Goal: Communication & Community: Ask a question

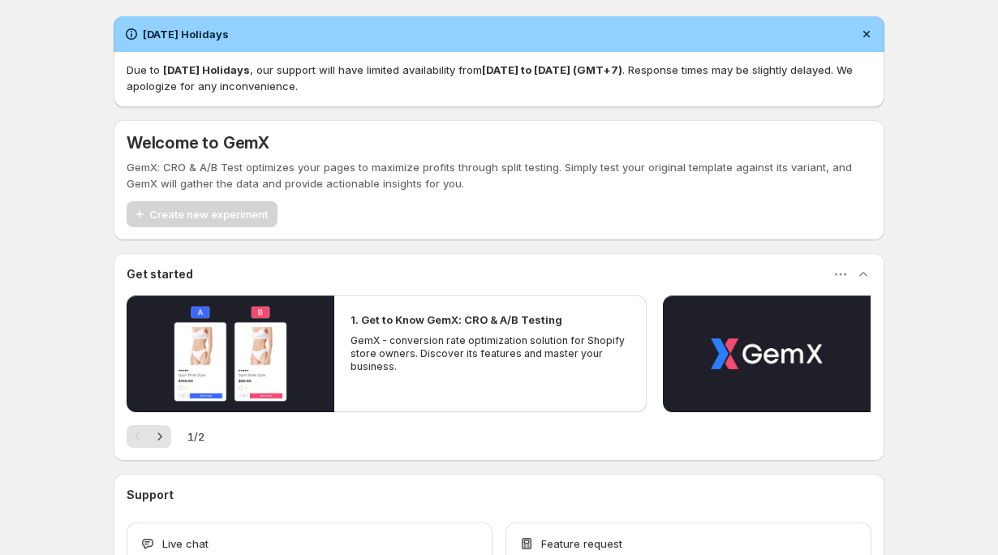
scroll to position [110, 0]
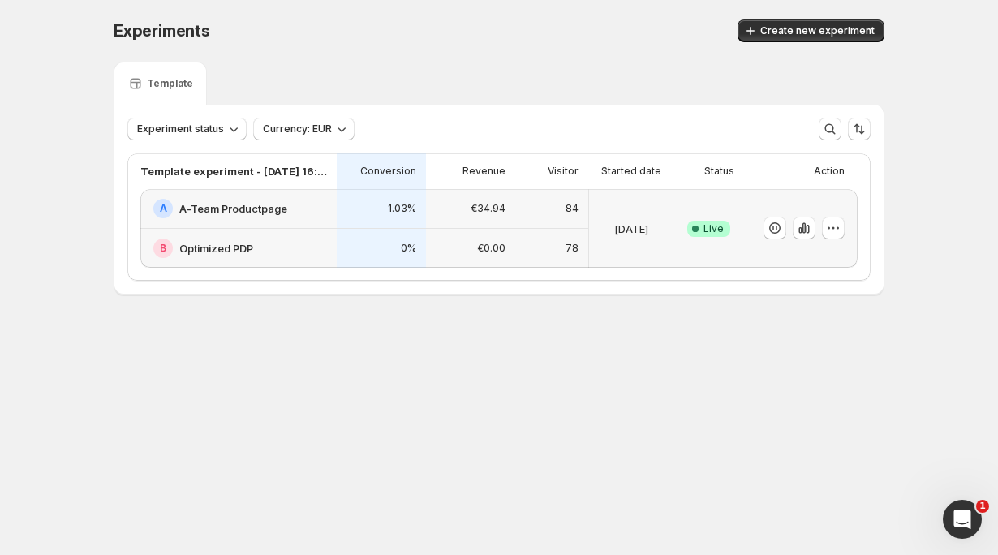
click at [709, 239] on div "Success Complete Live" at bounding box center [708, 228] width 51 height 59
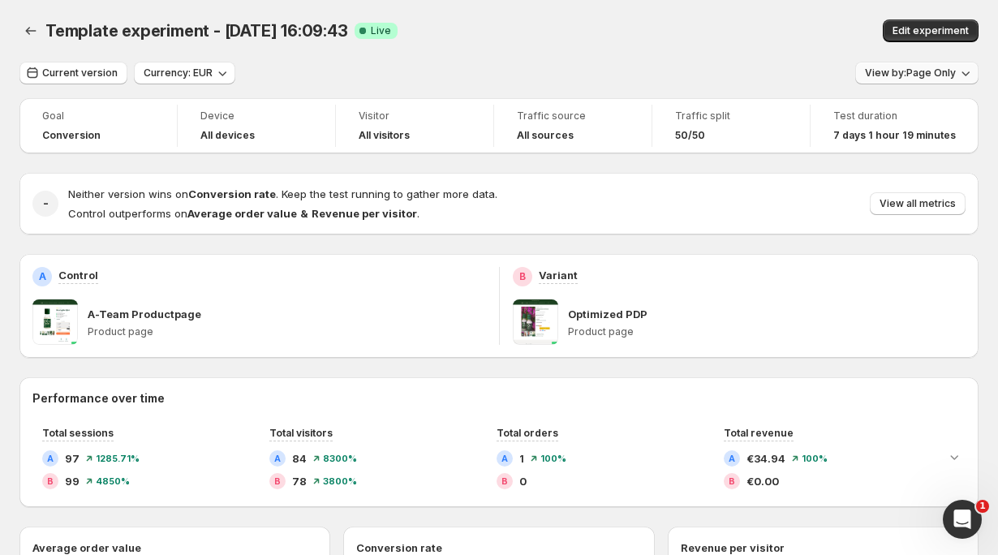
click at [966, 71] on icon "button" at bounding box center [965, 73] width 16 height 16
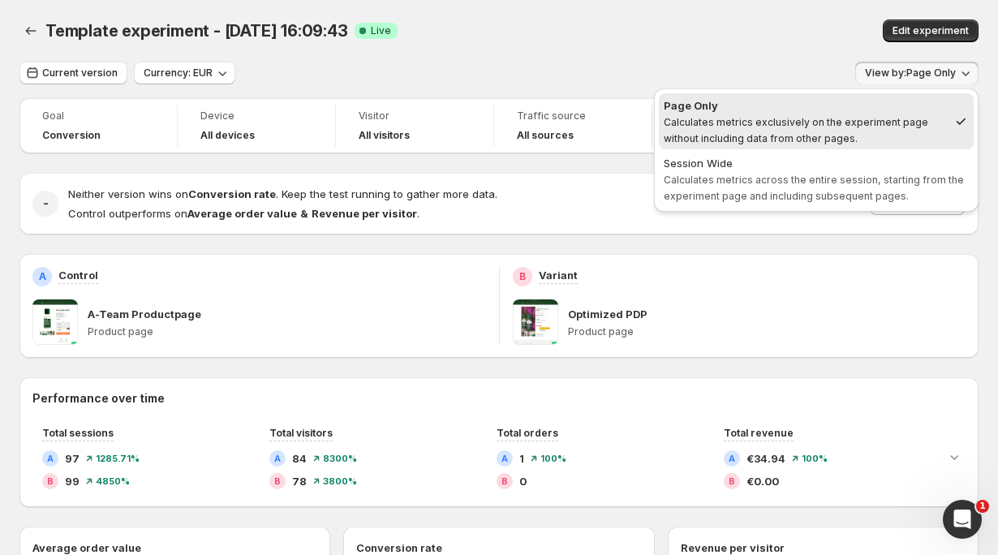
click at [966, 71] on icon "button" at bounding box center [965, 73] width 16 height 16
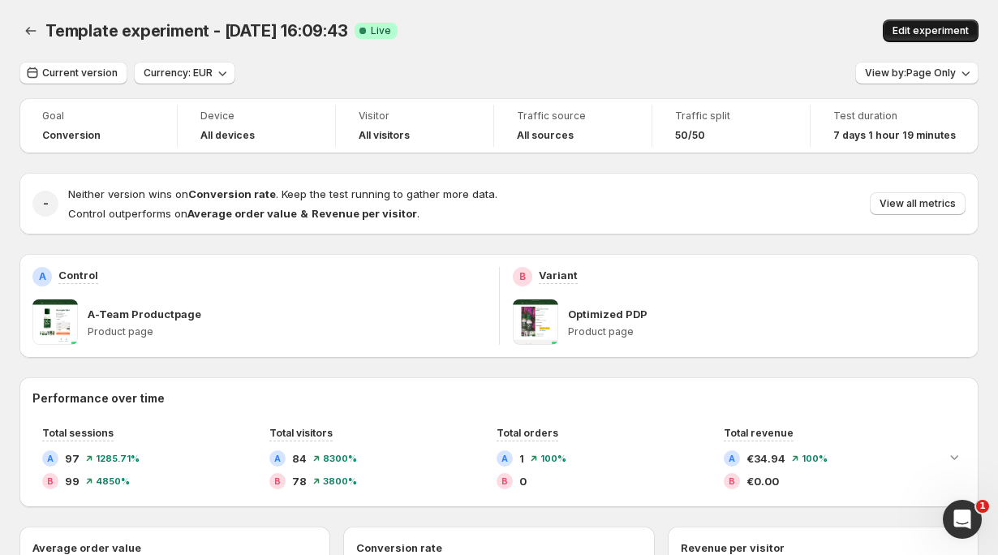
click at [954, 28] on span "Edit experiment" at bounding box center [930, 30] width 76 height 13
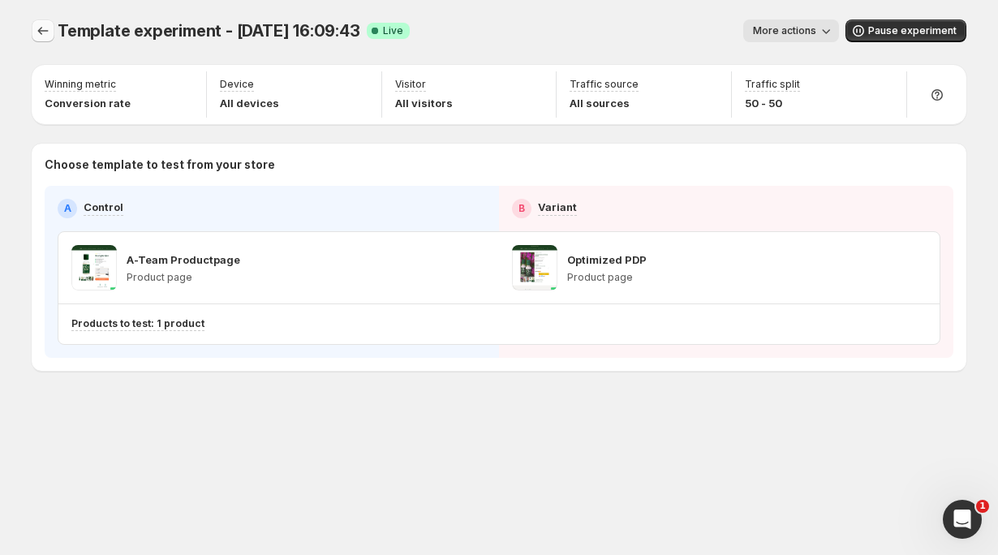
click at [42, 35] on icon "Experiments" at bounding box center [43, 31] width 16 height 16
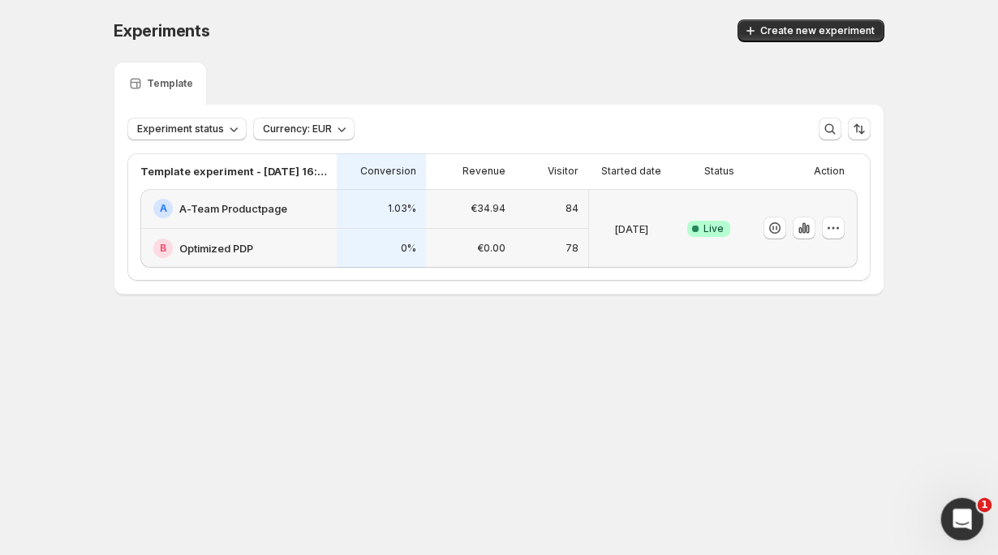
click at [968, 524] on icon "Open Intercom Messenger" at bounding box center [960, 517] width 27 height 27
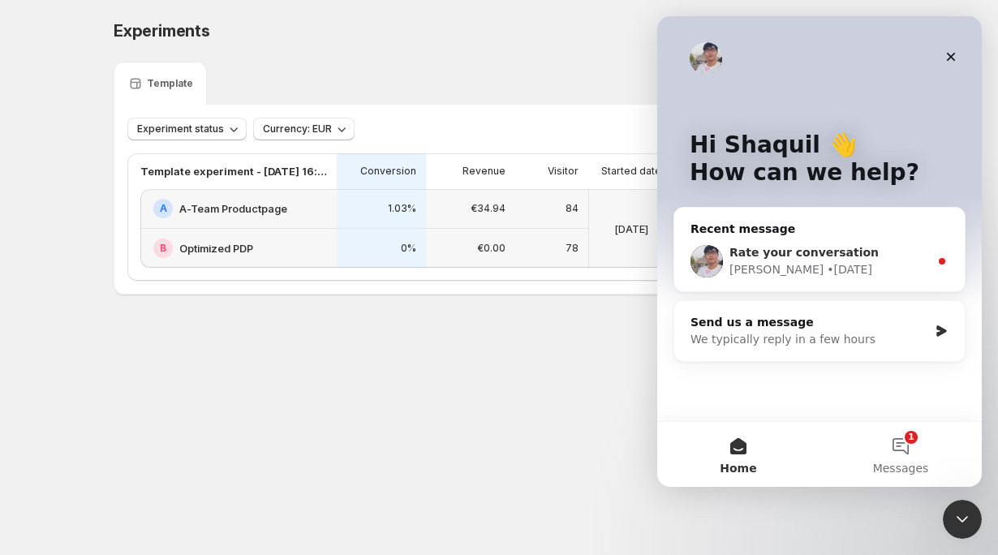
click at [845, 263] on div "[PERSON_NAME] • [DATE]" at bounding box center [829, 269] width 200 height 17
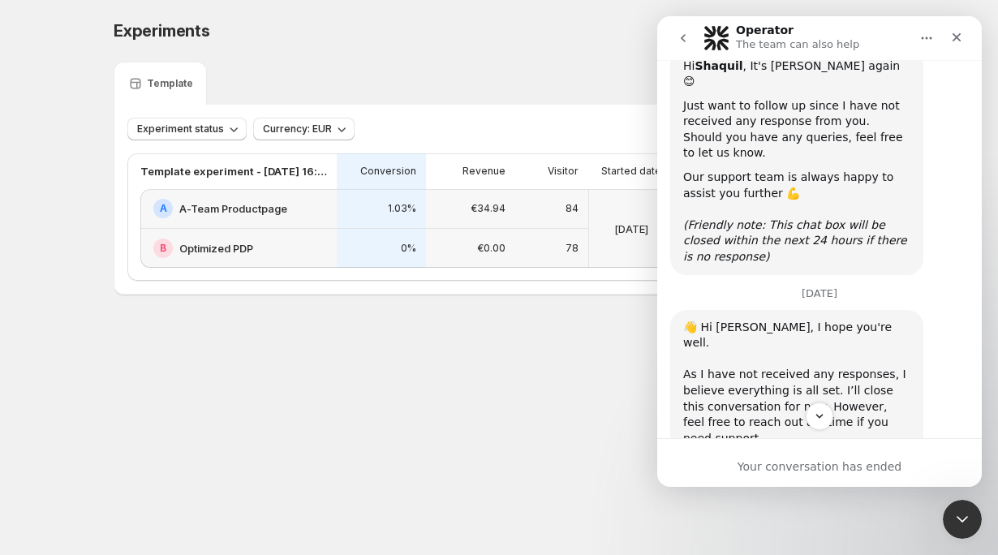
scroll to position [6629, 0]
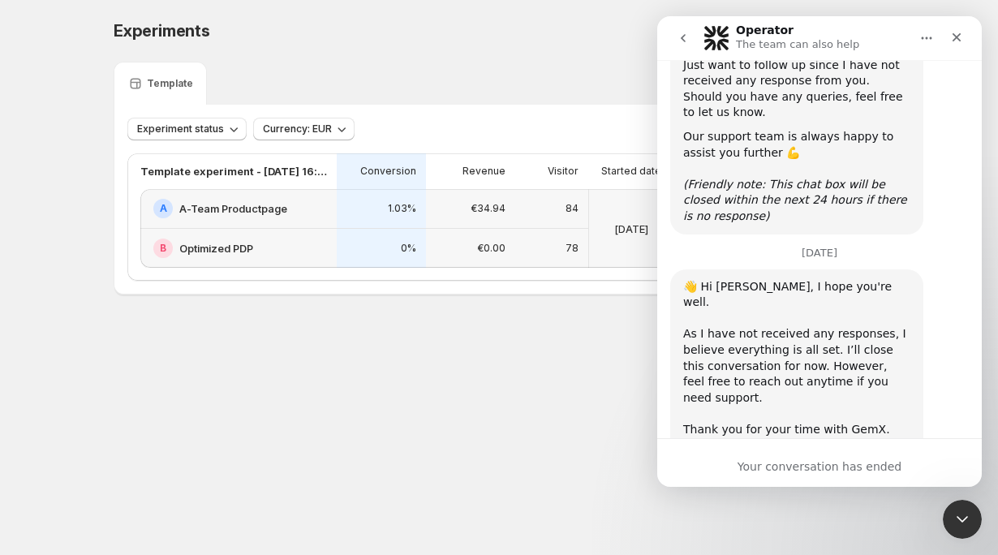
click at [686, 35] on icon "go back" at bounding box center [683, 38] width 13 height 13
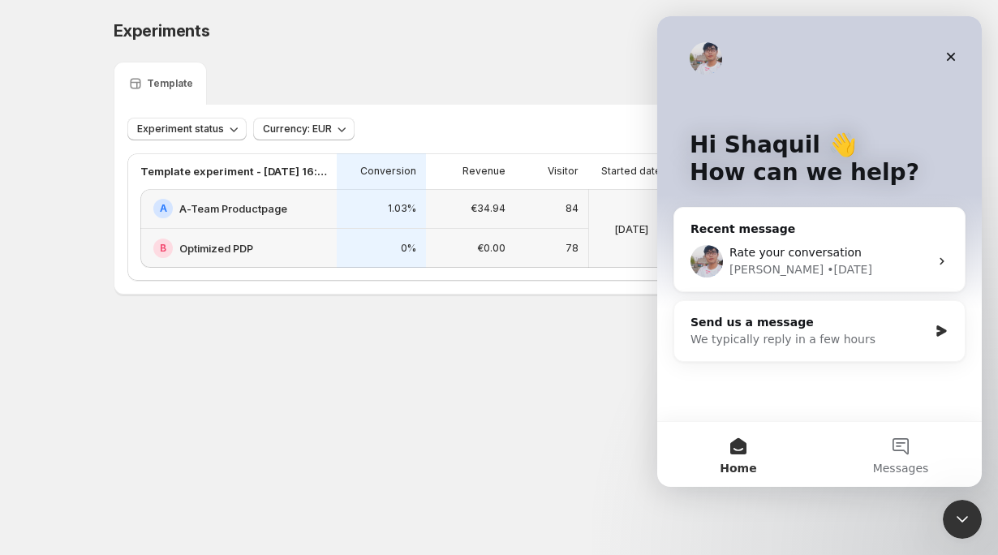
scroll to position [0, 0]
click at [886, 445] on button "Messages" at bounding box center [900, 454] width 162 height 65
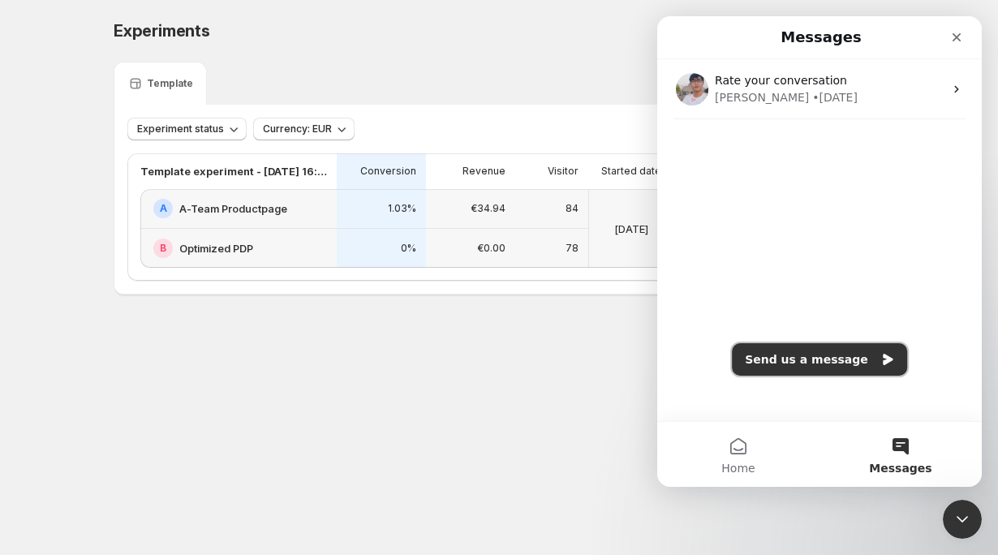
click at [855, 356] on button "Send us a message" at bounding box center [819, 359] width 175 height 32
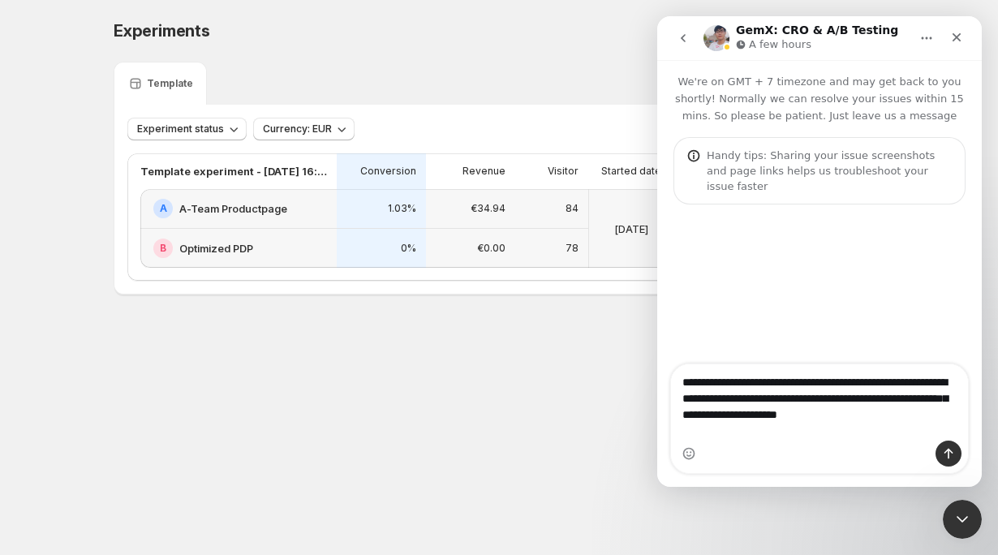
type textarea "**********"
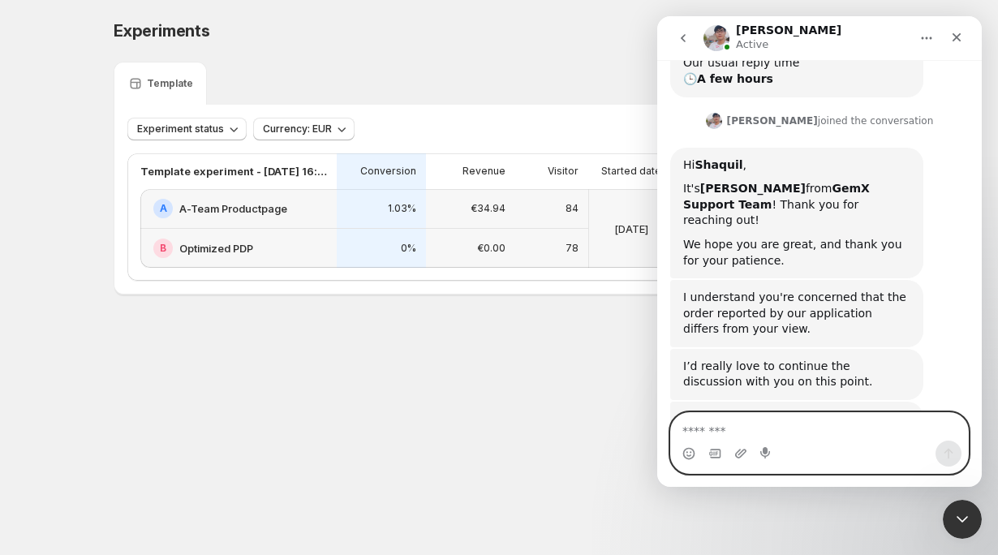
scroll to position [372, 0]
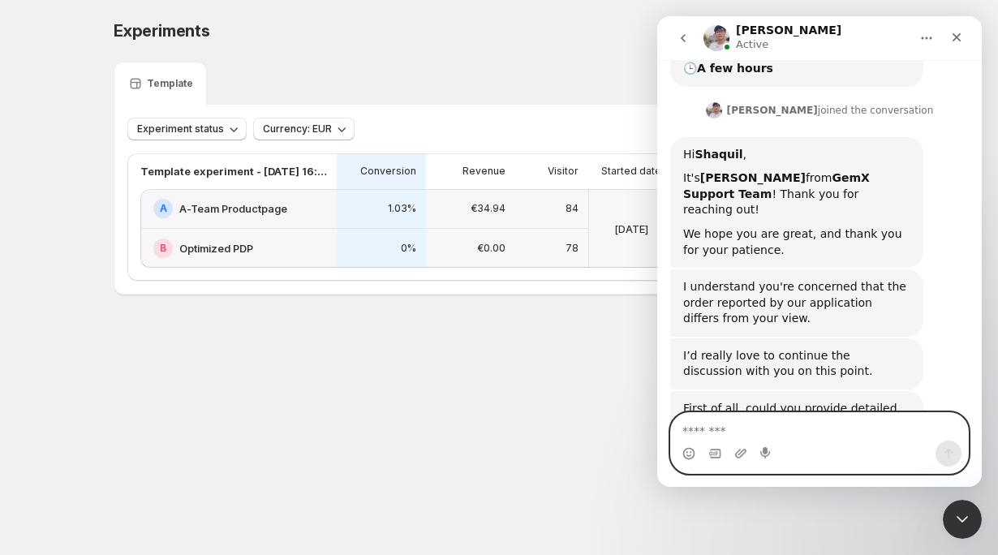
click at [758, 434] on textarea "Message…" at bounding box center [819, 427] width 297 height 28
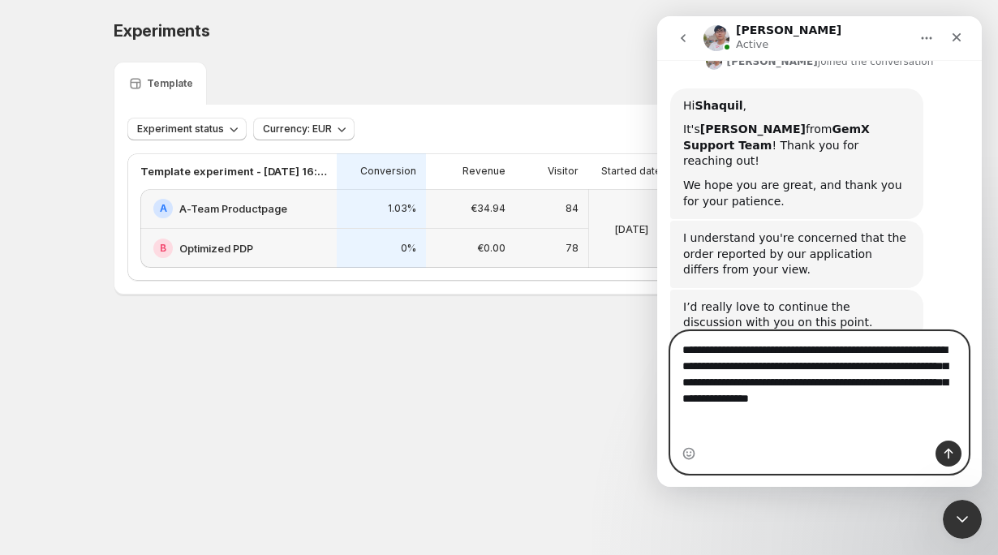
scroll to position [437, 0]
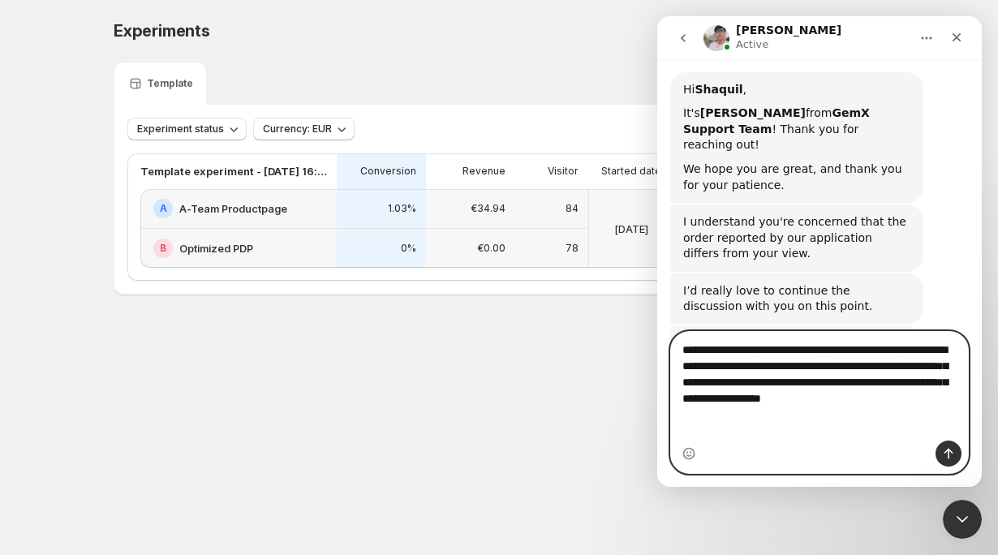
type textarea "**********"
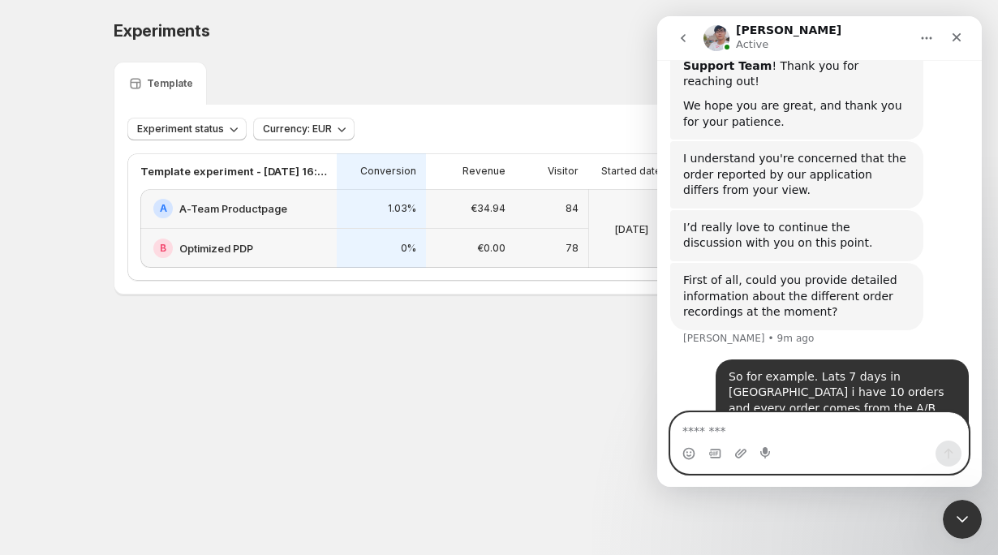
scroll to position [563, 0]
